Goal: Task Accomplishment & Management: Manage account settings

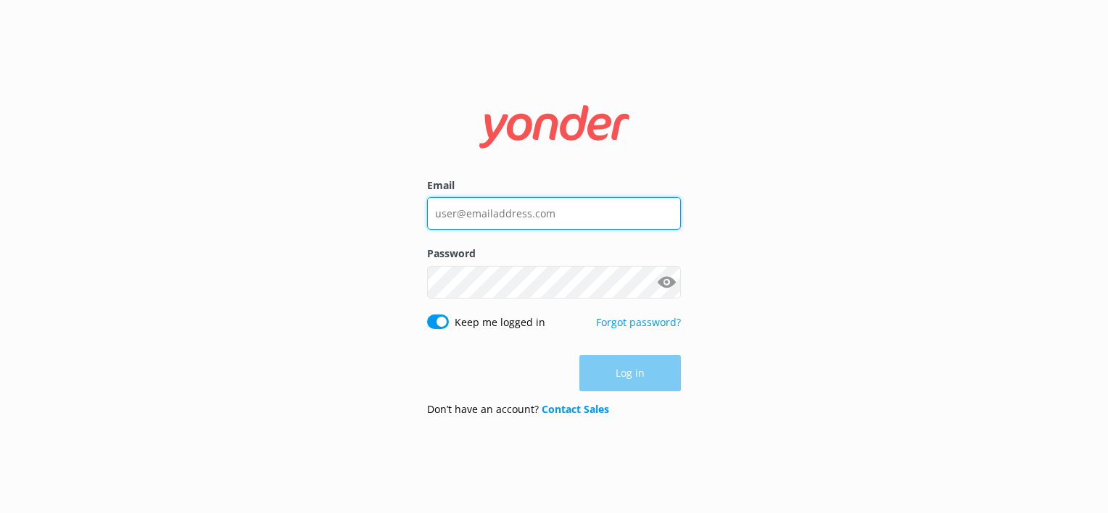
click at [532, 218] on input "Email" at bounding box center [554, 213] width 254 height 33
type input "[EMAIL_ADDRESS][DOMAIN_NAME]"
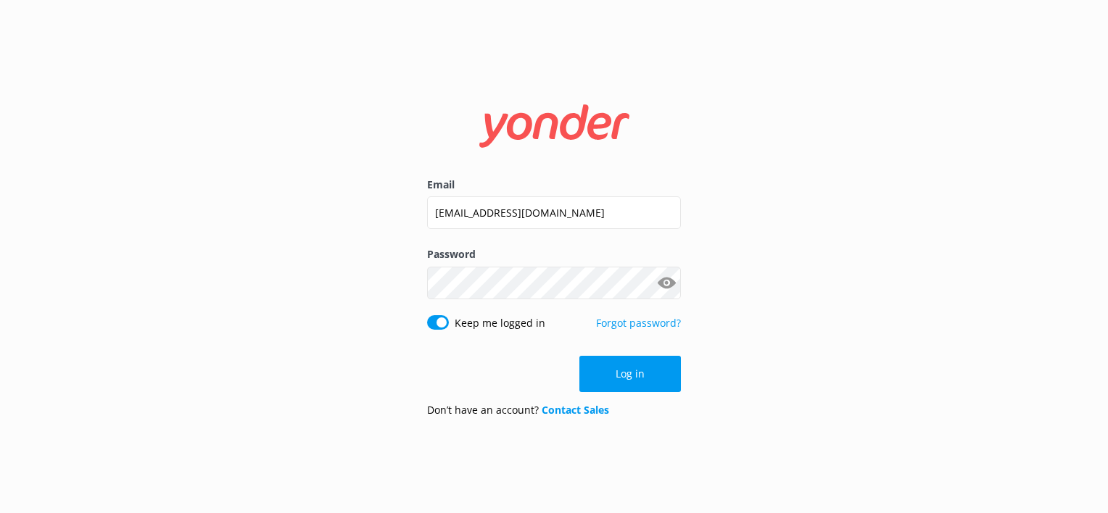
click at [671, 281] on button "Show password" at bounding box center [666, 282] width 29 height 29
click at [643, 368] on button "Log in" at bounding box center [630, 374] width 102 height 36
